Goal: Navigation & Orientation: Go to known website

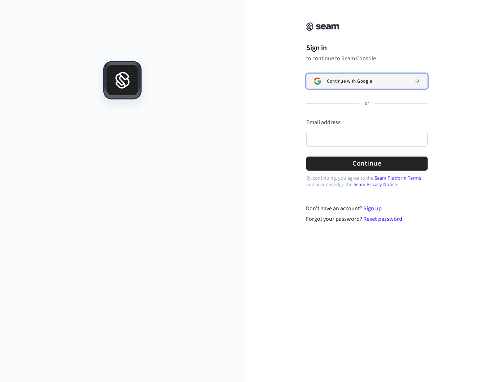
click at [339, 85] on button "Continue with Google" at bounding box center [366, 81] width 121 height 15
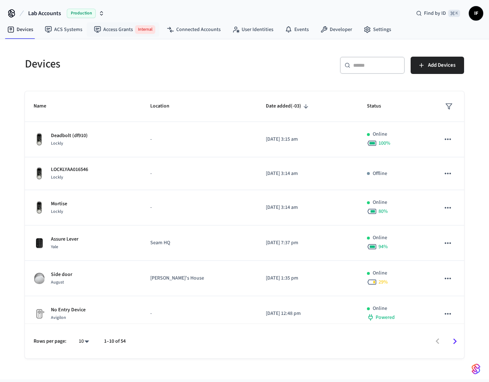
click at [104, 13] on button "Lab Accounts Production" at bounding box center [66, 13] width 81 height 15
